Goal: Task Accomplishment & Management: Manage account settings

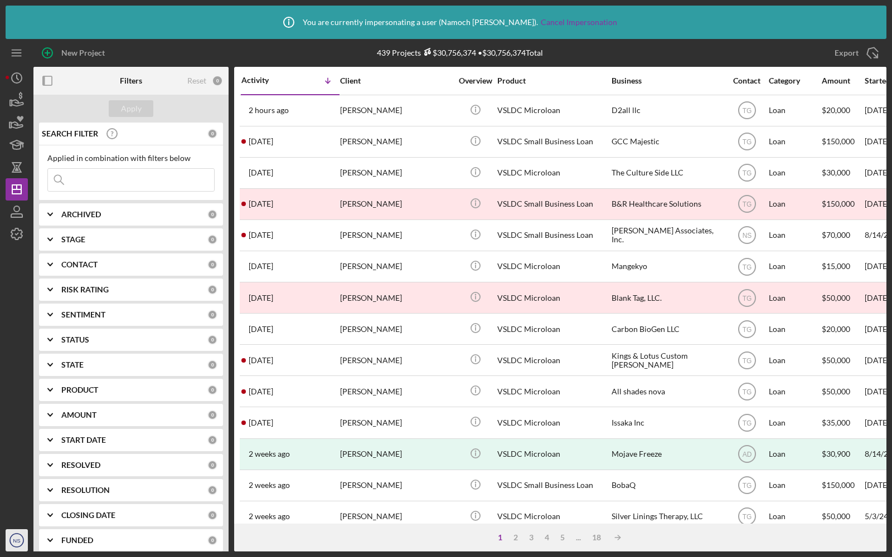
click at [17, 543] on text "NS" at bounding box center [16, 541] width 7 height 6
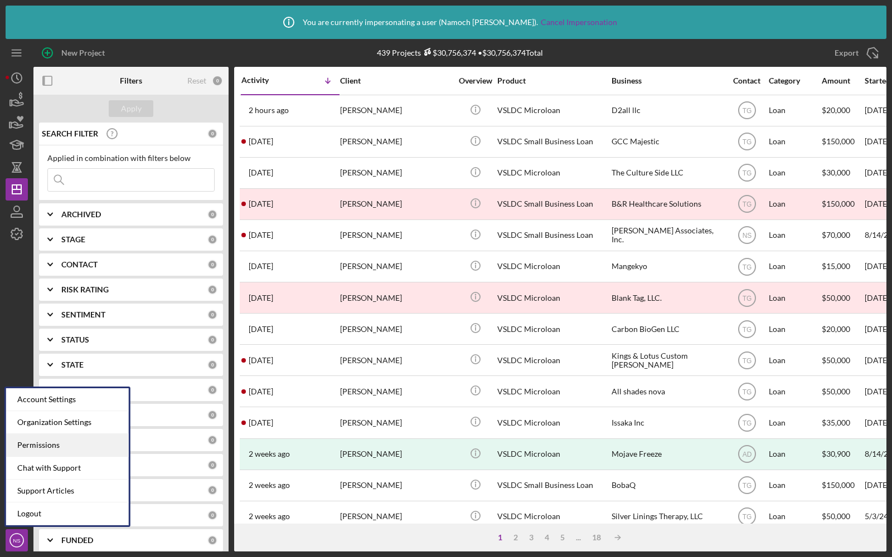
click at [49, 450] on div "Permissions" at bounding box center [67, 445] width 123 height 23
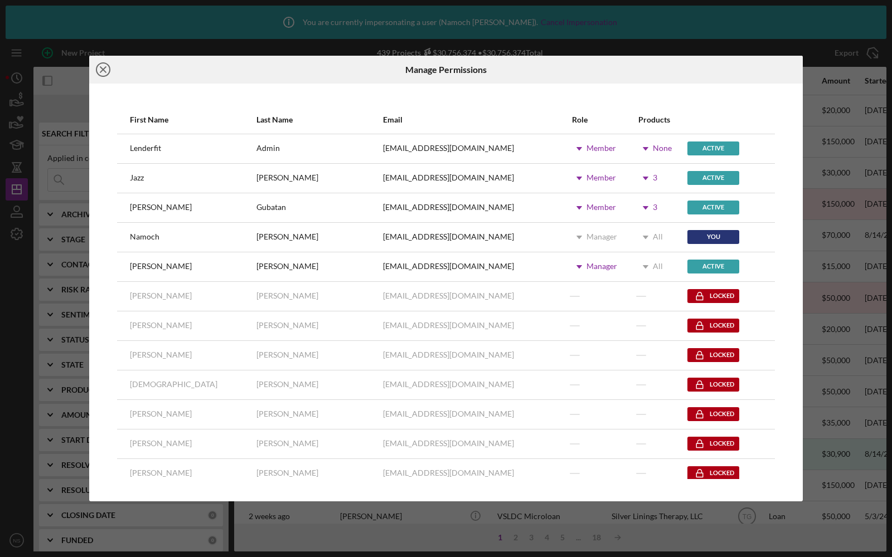
click at [104, 69] on line at bounding box center [103, 70] width 6 height 6
